Goal: Task Accomplishment & Management: Complete application form

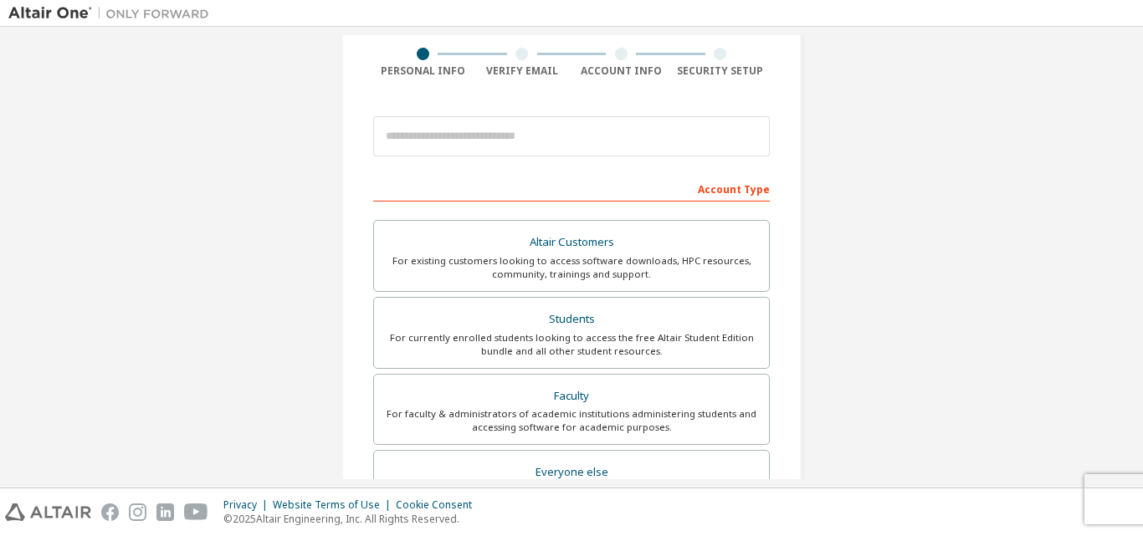
scroll to position [167, 0]
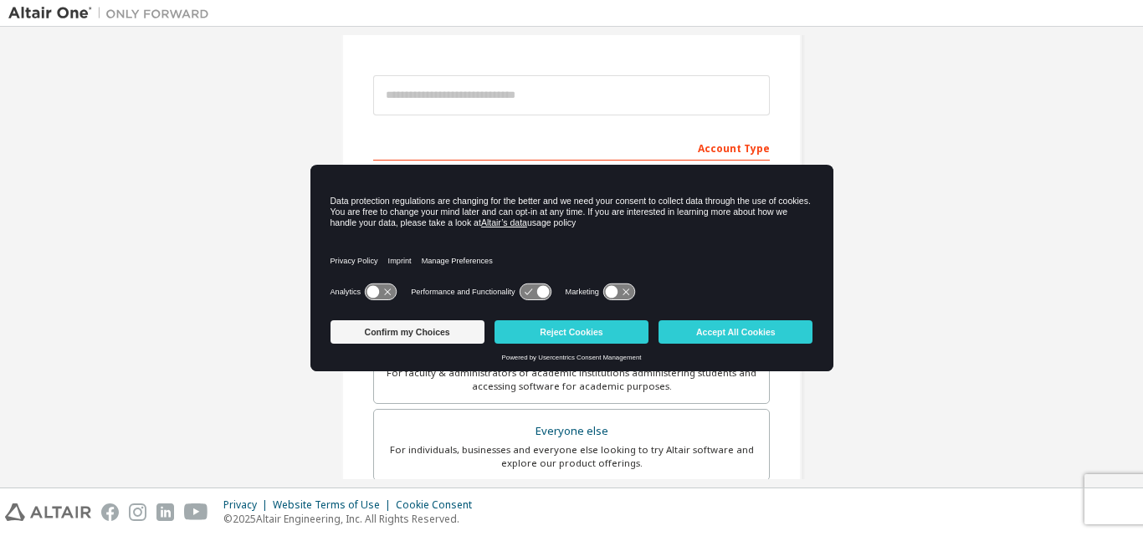
click at [381, 294] on icon at bounding box center [380, 292] width 31 height 16
click at [476, 338] on button "Confirm my Choices" at bounding box center [407, 331] width 154 height 23
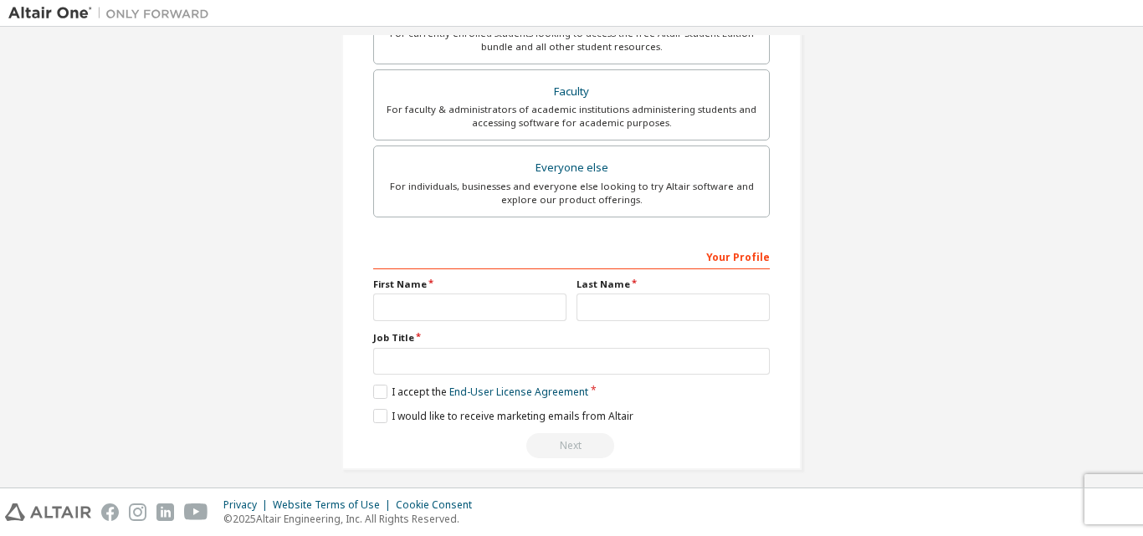
scroll to position [442, 0]
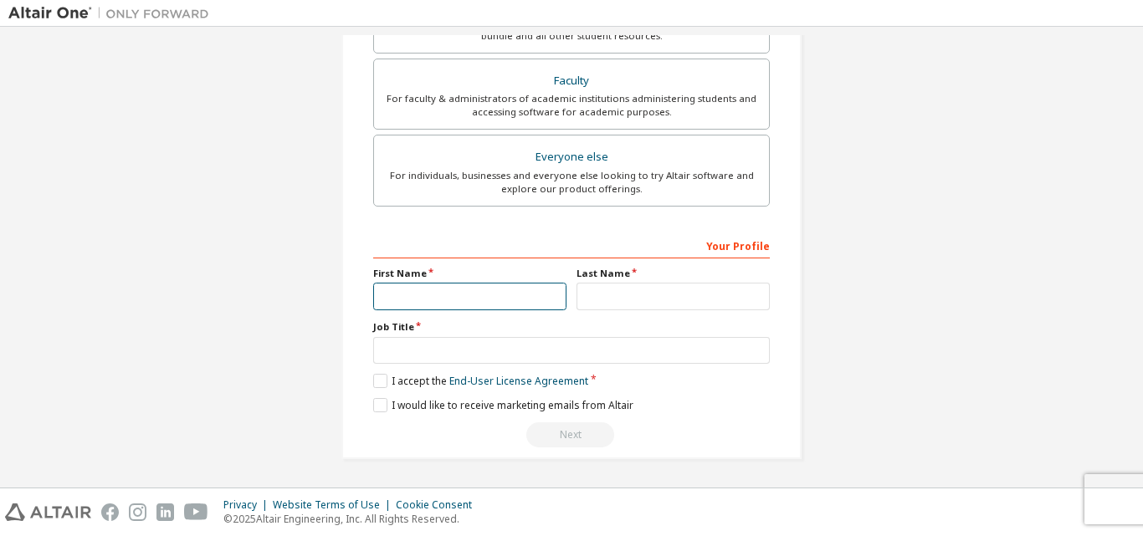
click at [515, 303] on input "text" at bounding box center [469, 297] width 193 height 28
type input "*****"
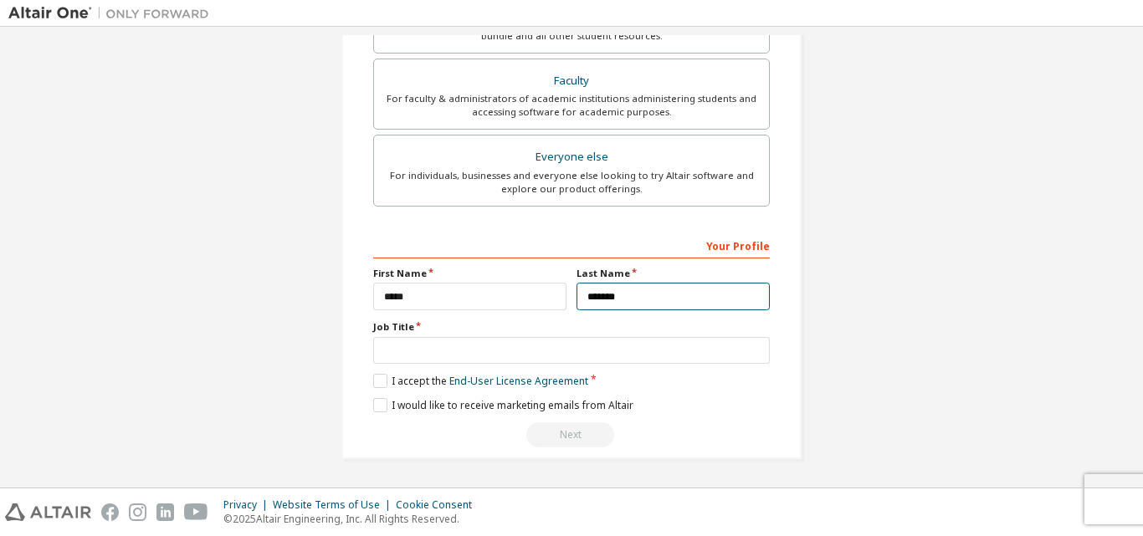
type input "*******"
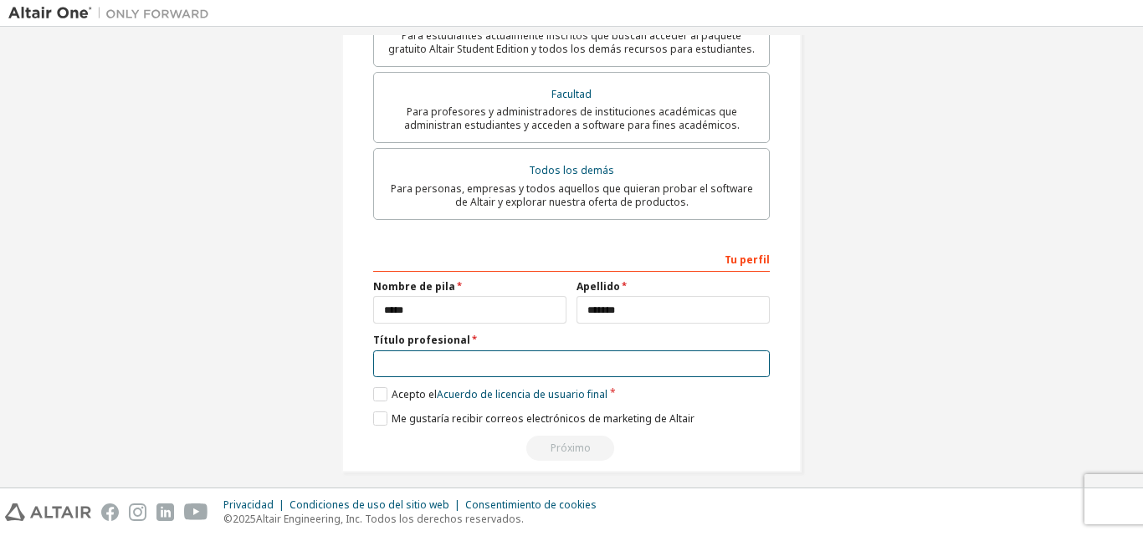
click at [523, 351] on input "text" at bounding box center [571, 365] width 397 height 28
type input "**********"
click at [374, 387] on label "Acepto el Acuerdo de licencia de usuario final" at bounding box center [490, 394] width 234 height 14
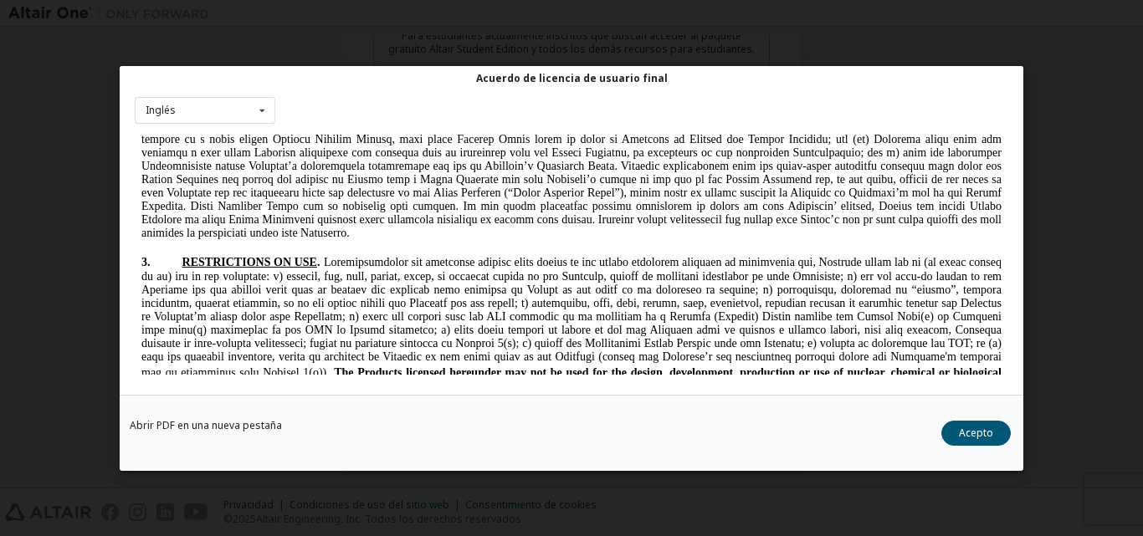
scroll to position [1757, 0]
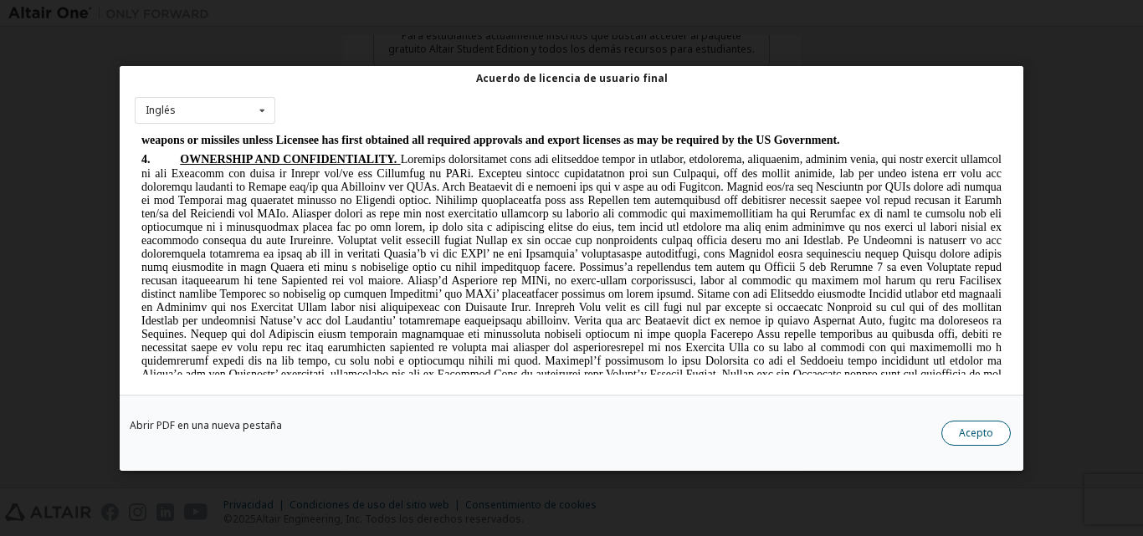
click at [991, 435] on font "Acepto" at bounding box center [976, 432] width 34 height 14
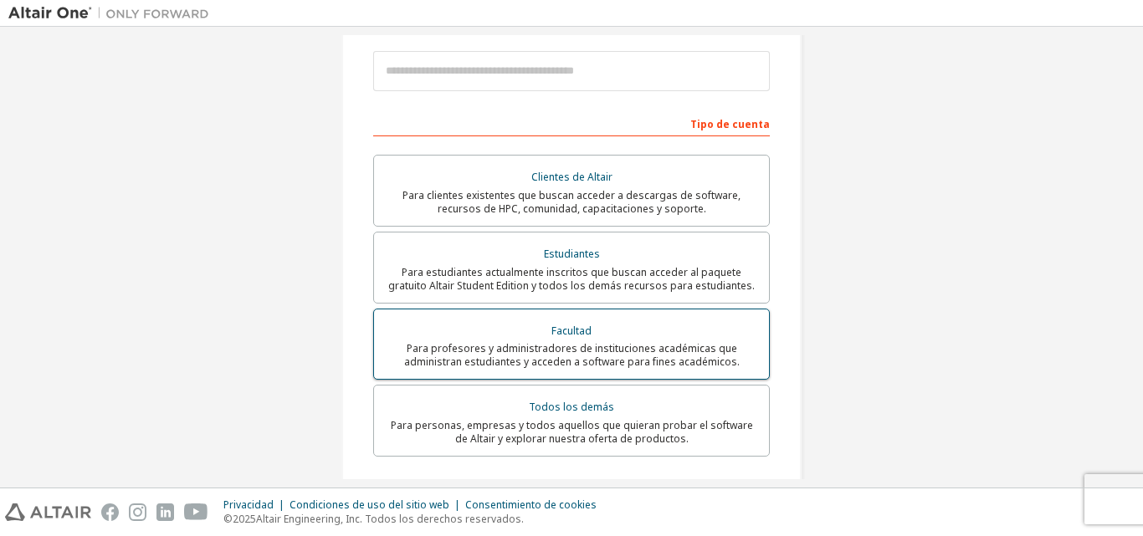
scroll to position [125, 0]
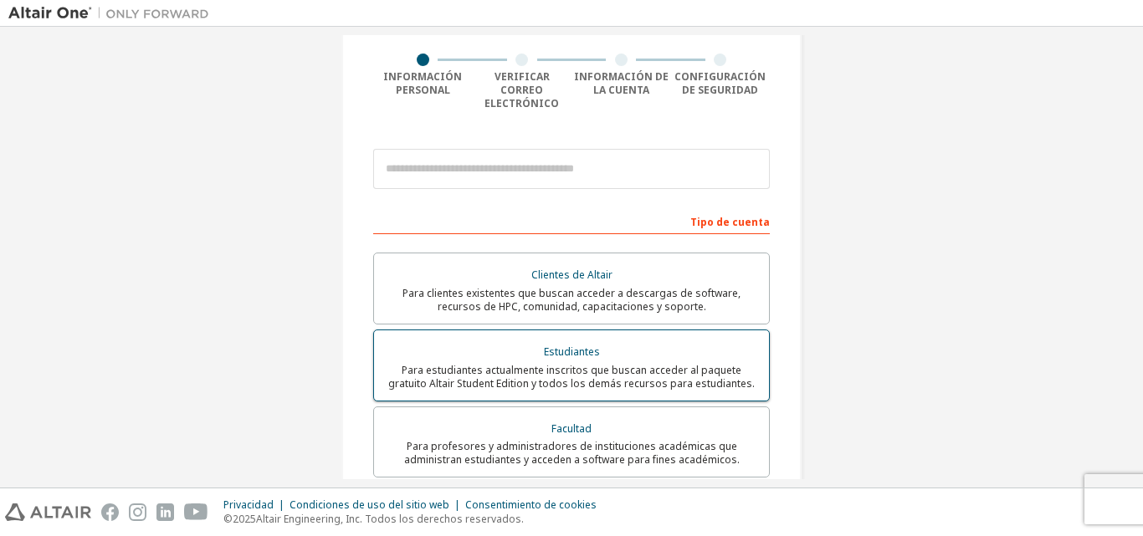
click at [597, 340] on div "Estudiantes" at bounding box center [571, 351] width 375 height 23
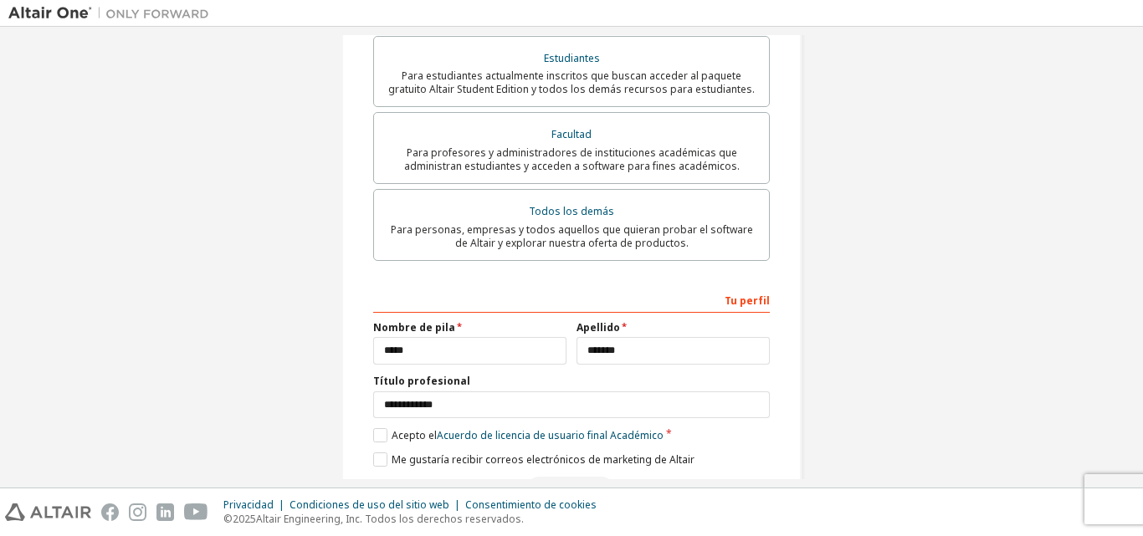
scroll to position [516, 0]
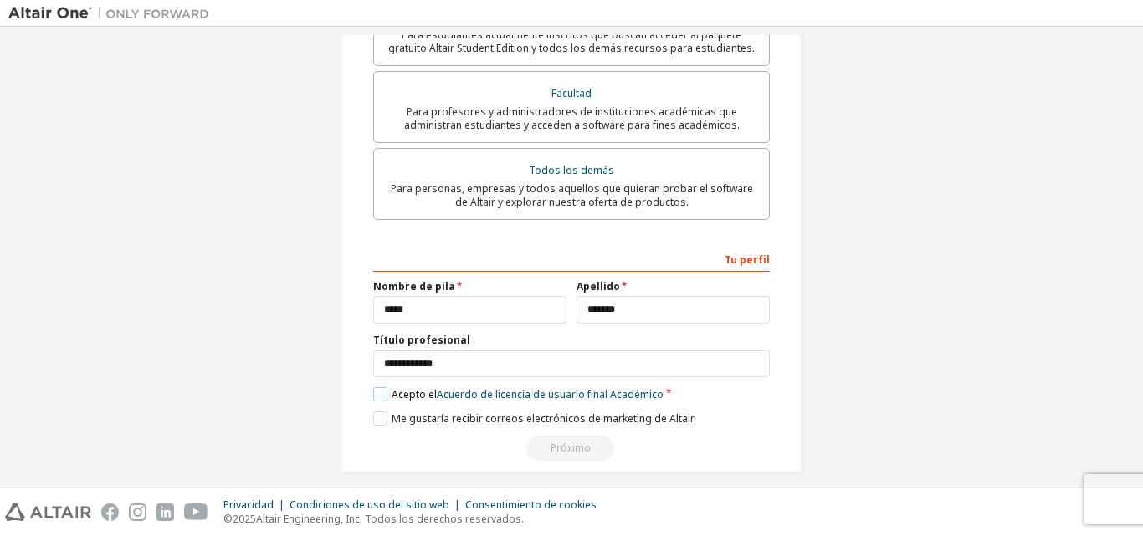
click at [379, 387] on label "Acepto el Acuerdo de licencia de usuario final Académico" at bounding box center [518, 394] width 290 height 14
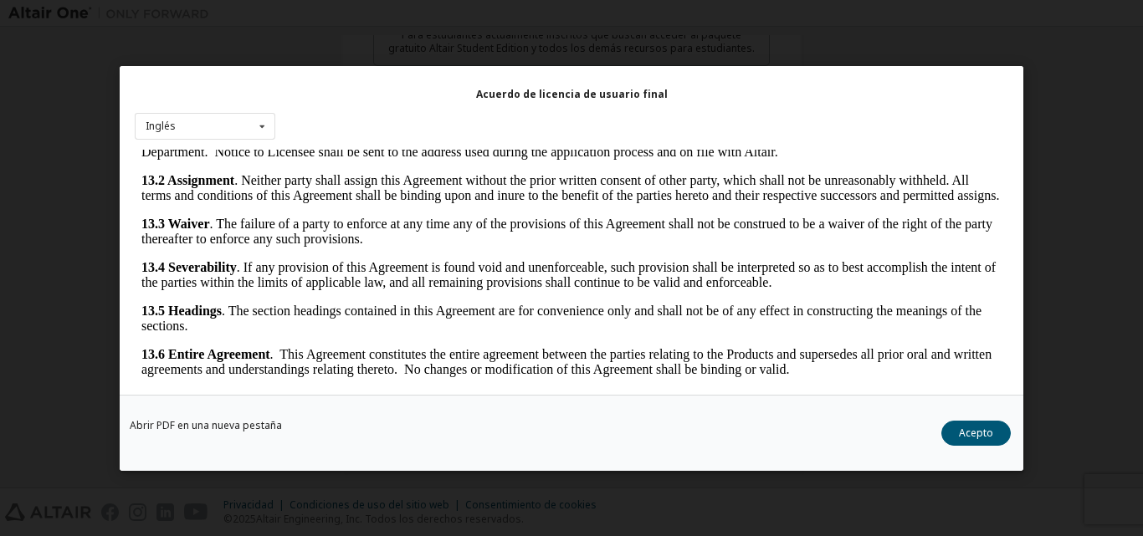
scroll to position [54, 0]
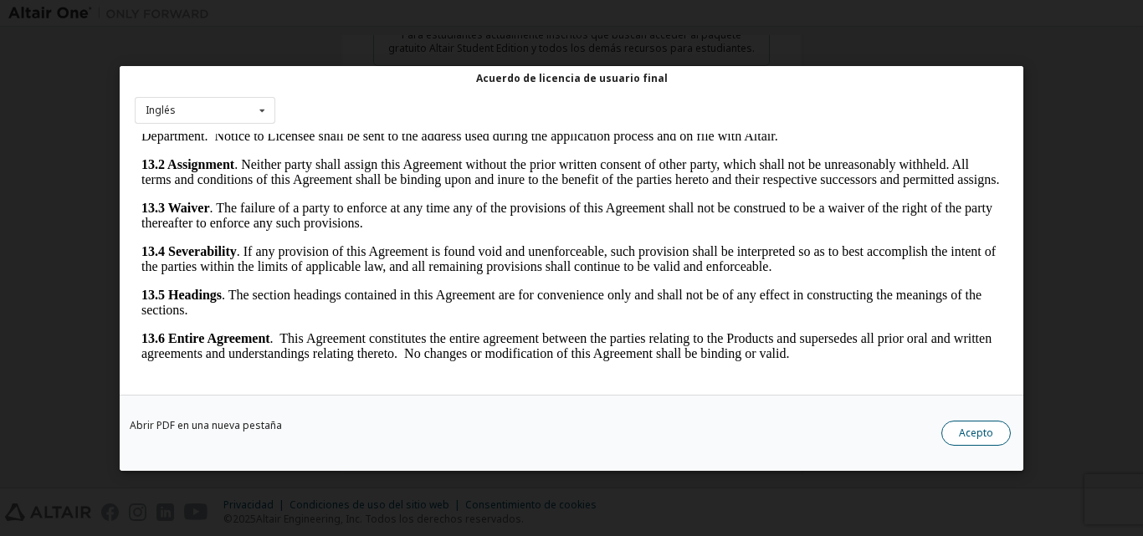
click at [951, 431] on button "Acepto" at bounding box center [975, 432] width 69 height 25
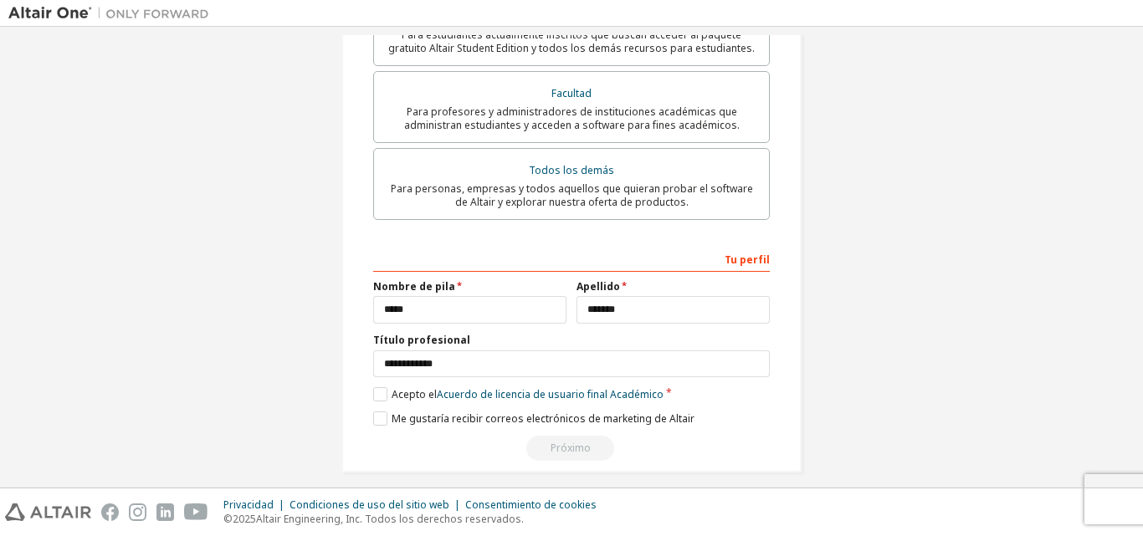
click at [1024, 227] on div "Crear una cuenta de Altair One Para pruebas gratuitas, licencias, descargas, ap…" at bounding box center [571, 6] width 1126 height 974
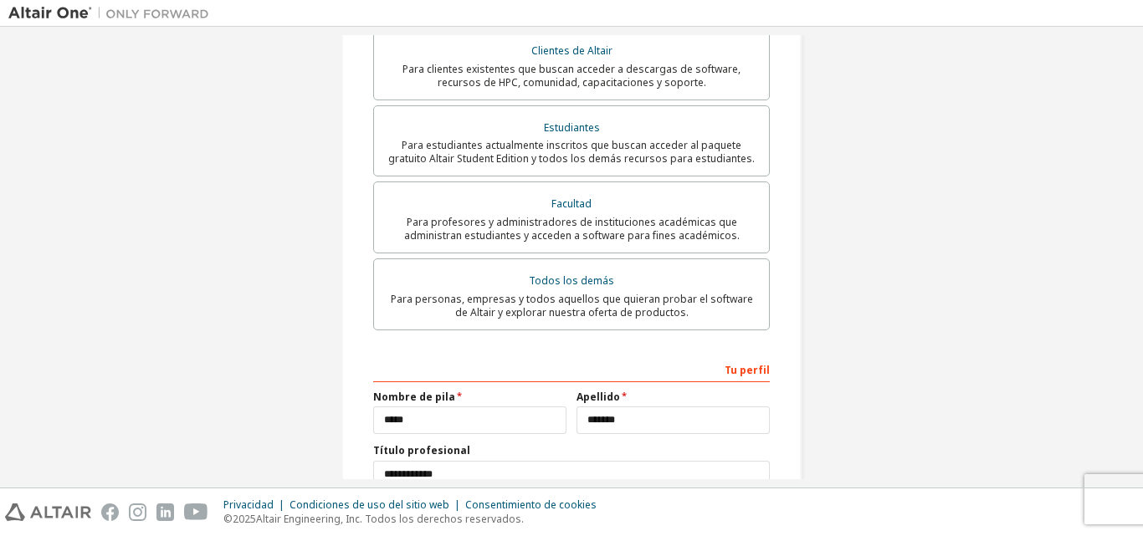
scroll to position [349, 0]
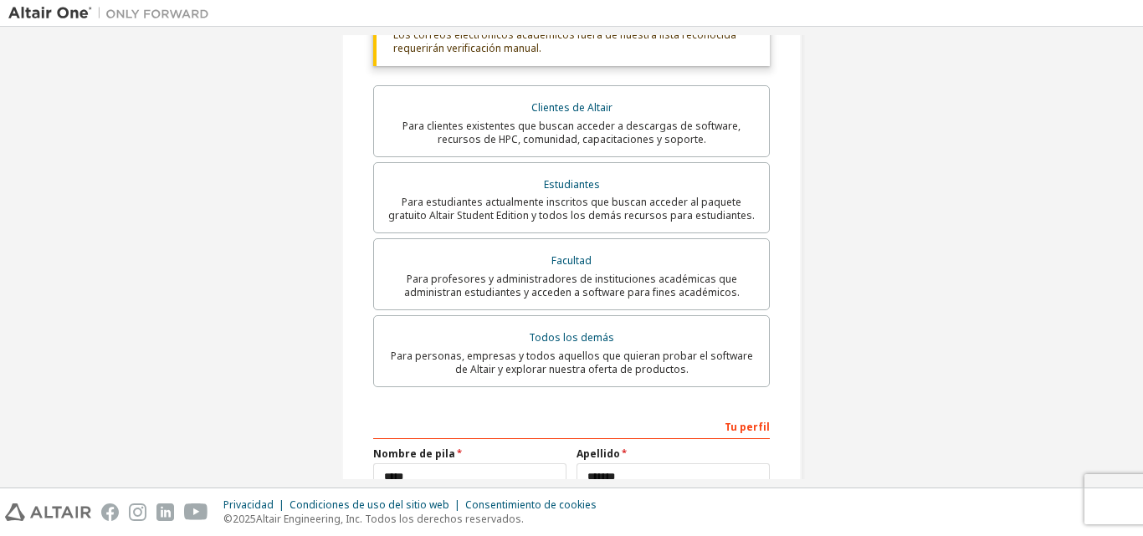
click at [1016, 303] on div "Crear una cuenta de Altair One Para pruebas gratuitas, licencias, descargas, ap…" at bounding box center [571, 173] width 1126 height 974
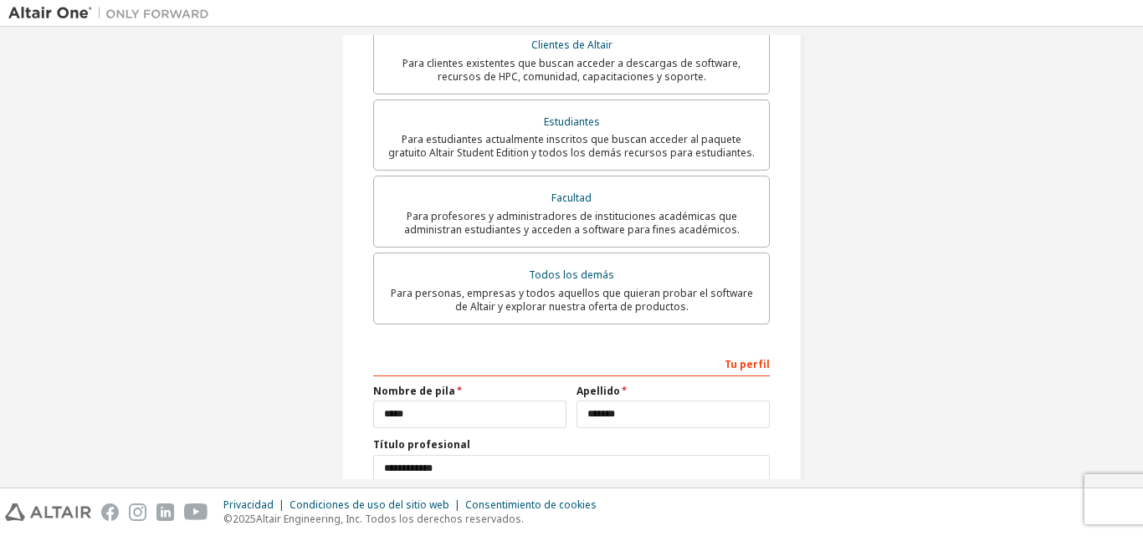
scroll to position [516, 0]
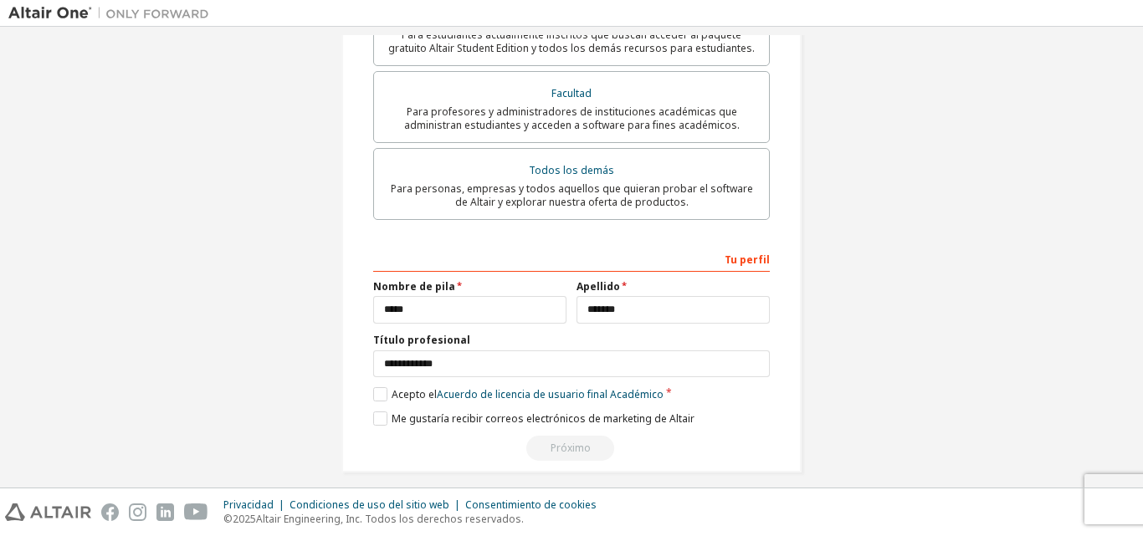
click at [574, 438] on div "Próximo" at bounding box center [571, 448] width 397 height 25
click at [574, 440] on div "Próximo" at bounding box center [571, 448] width 397 height 25
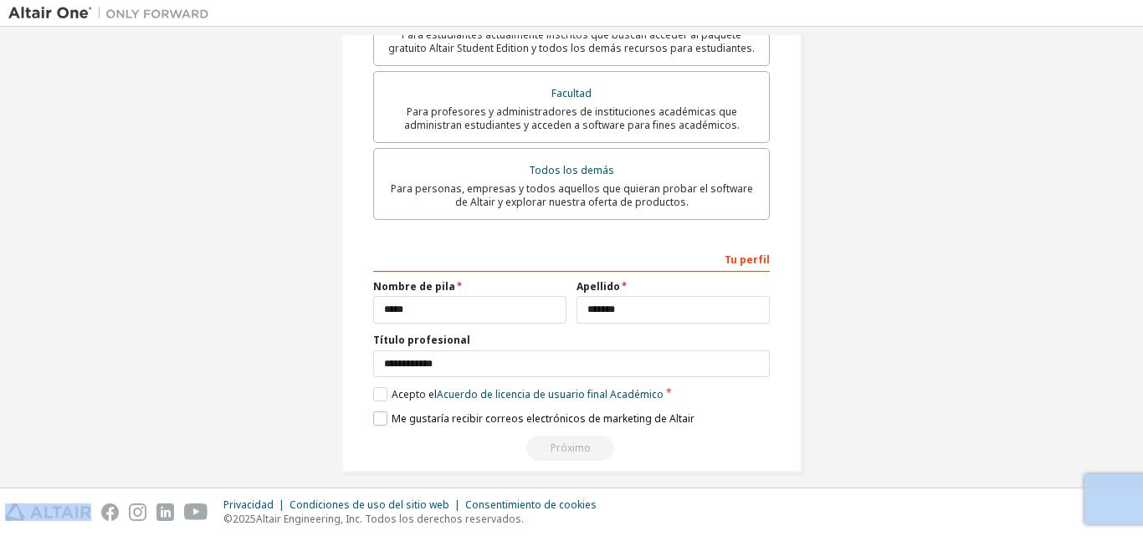
click at [374, 412] on label "Me gustaría recibir correos electrónicos de marketing de Altair" at bounding box center [533, 419] width 321 height 14
click at [373, 412] on label "Me gustaría recibir correos electrónicos de marketing de Altair" at bounding box center [533, 419] width 321 height 14
click at [558, 438] on div "Próximo" at bounding box center [571, 448] width 397 height 25
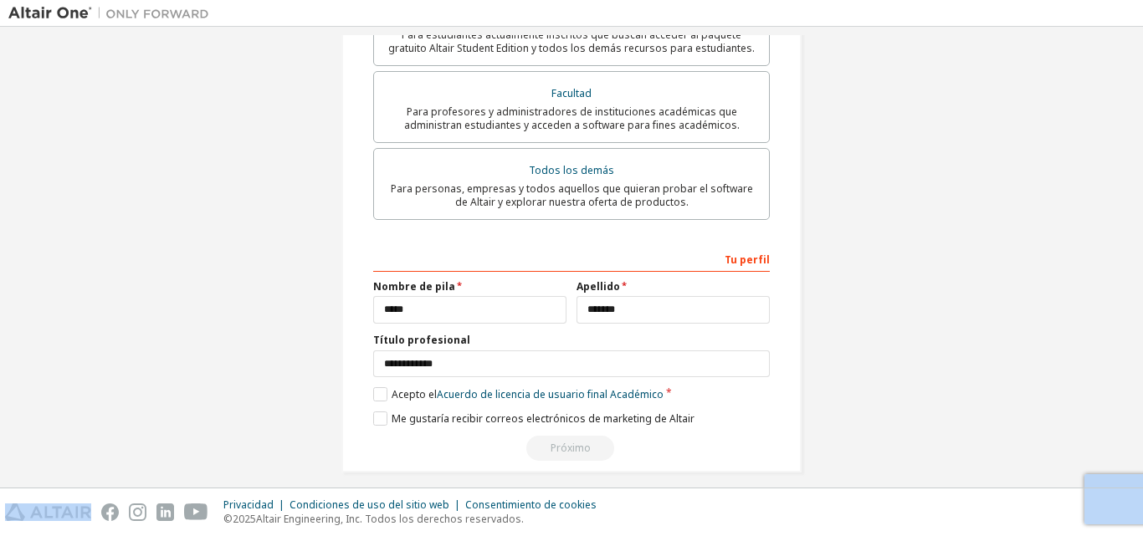
click at [558, 438] on div "Próximo" at bounding box center [571, 448] width 397 height 25
drag, startPoint x: 558, startPoint y: 438, endPoint x: 601, endPoint y: 424, distance: 45.0
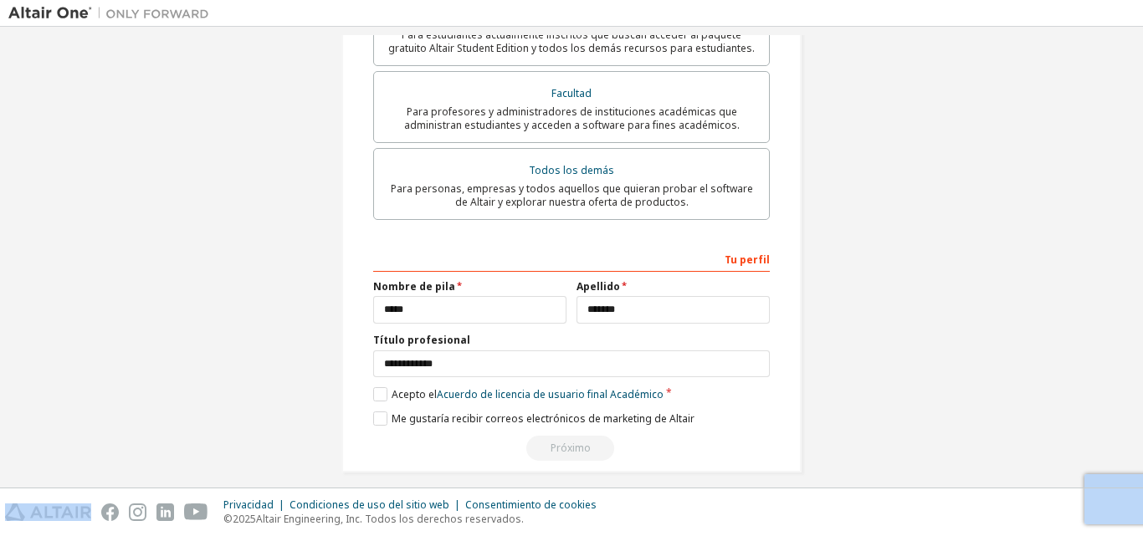
click at [561, 436] on div "Próximo" at bounding box center [571, 448] width 397 height 25
click at [376, 412] on label "Me gustaría recibir correos electrónicos de marketing de Altair" at bounding box center [533, 419] width 321 height 14
click at [373, 412] on label "Me gustaría recibir correos electrónicos de marketing de Altair" at bounding box center [533, 419] width 321 height 14
click at [568, 436] on div "Próximo" at bounding box center [571, 448] width 397 height 25
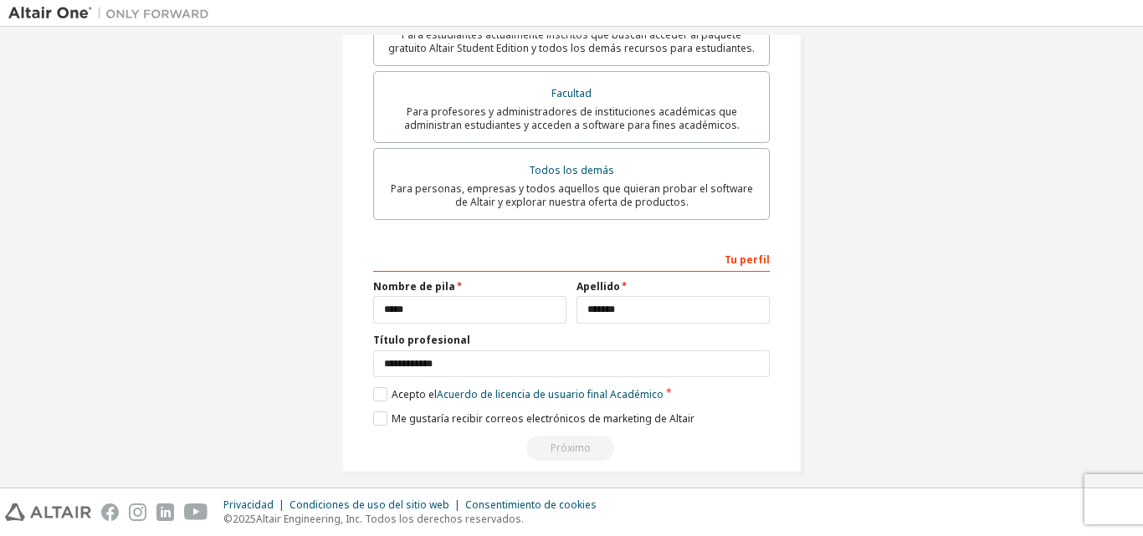
click at [568, 436] on div "Próximo" at bounding box center [571, 448] width 397 height 25
click at [373, 412] on label "Me gustaría recibir correos electrónicos de marketing de Altair" at bounding box center [533, 419] width 321 height 14
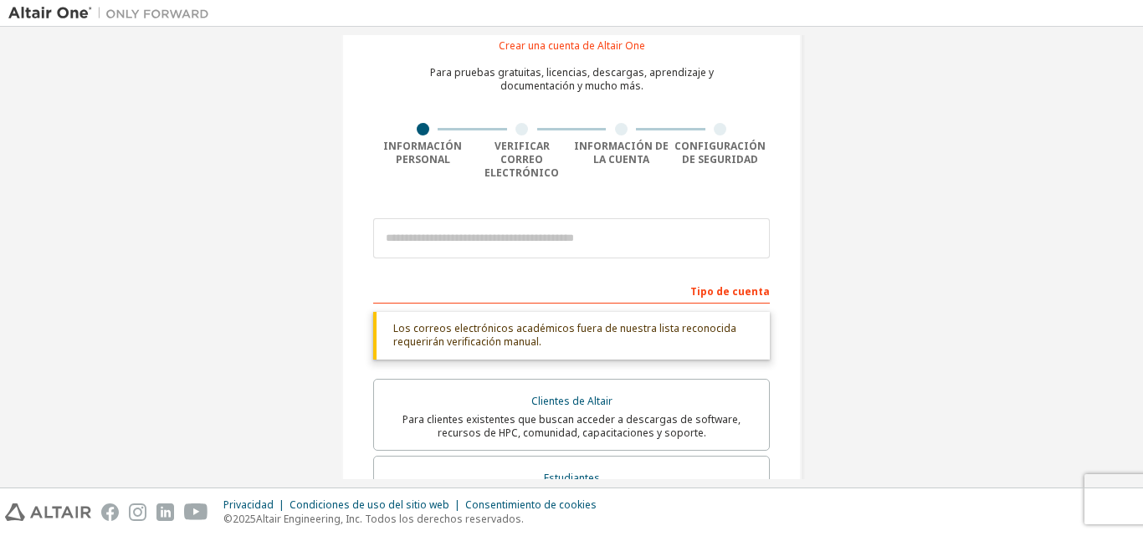
scroll to position [14, 0]
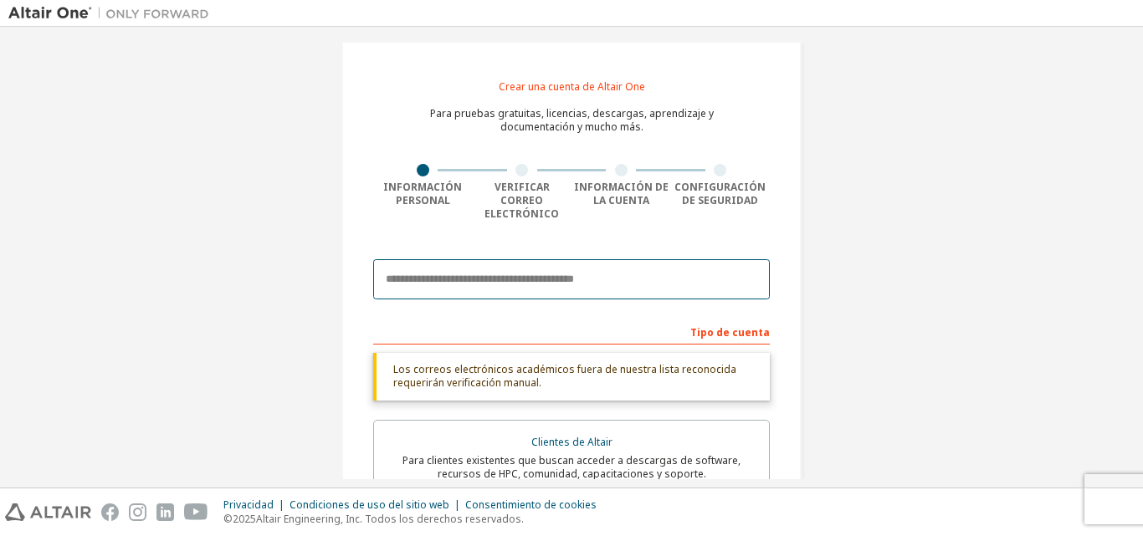
click at [516, 265] on input "email" at bounding box center [571, 279] width 397 height 40
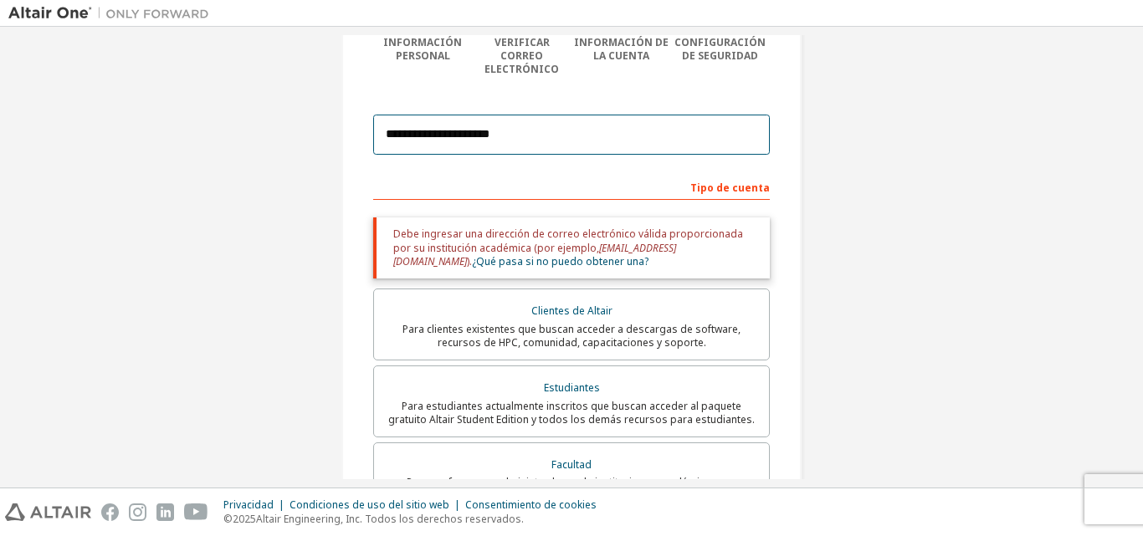
scroll to position [167, 0]
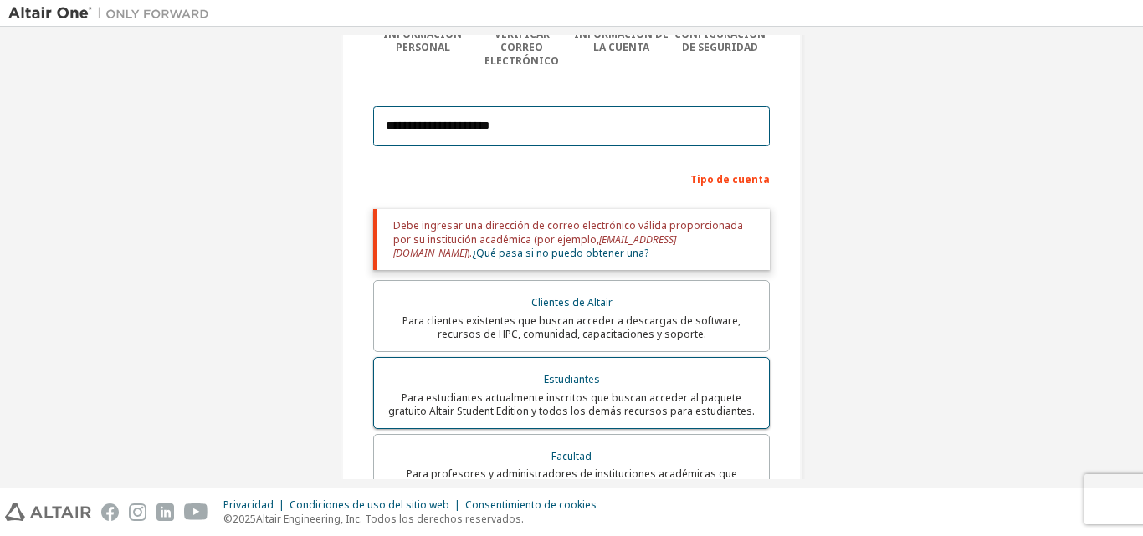
type input "**********"
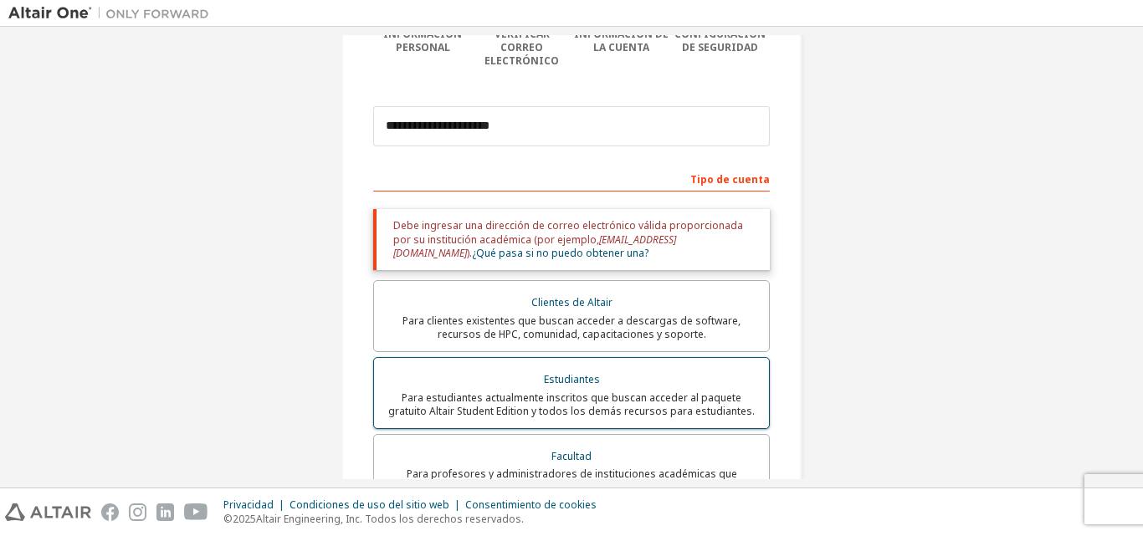
click at [653, 368] on div "Estudiantes" at bounding box center [571, 379] width 375 height 23
click at [647, 391] on font "Para estudiantes actualmente inscritos que buscan acceder al paquete gratuito A…" at bounding box center [571, 405] width 366 height 28
click at [508, 246] on font "¿Qué pasa si no puedo obtener una?" at bounding box center [560, 253] width 177 height 14
